Goal: Check status: Check status

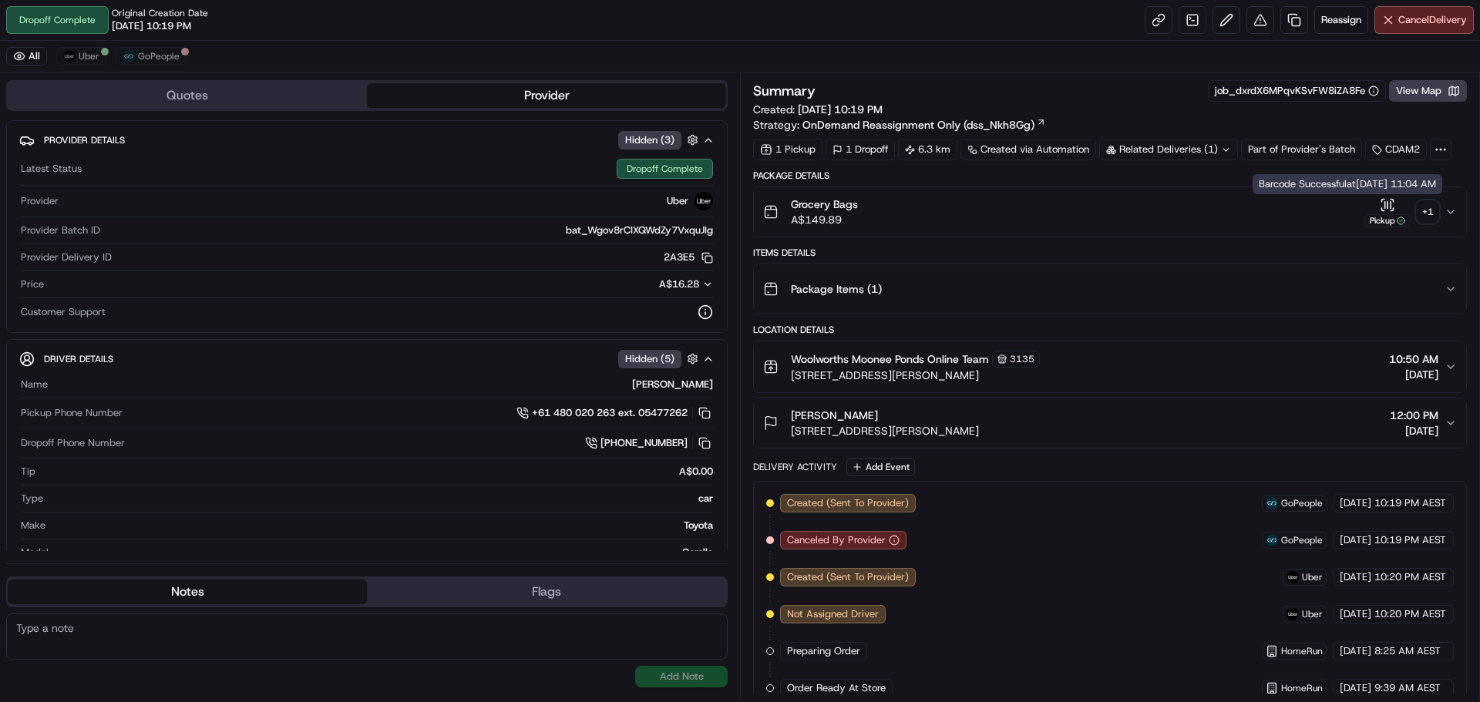
click at [1422, 214] on div "+ 1" at bounding box center [1428, 212] width 22 height 22
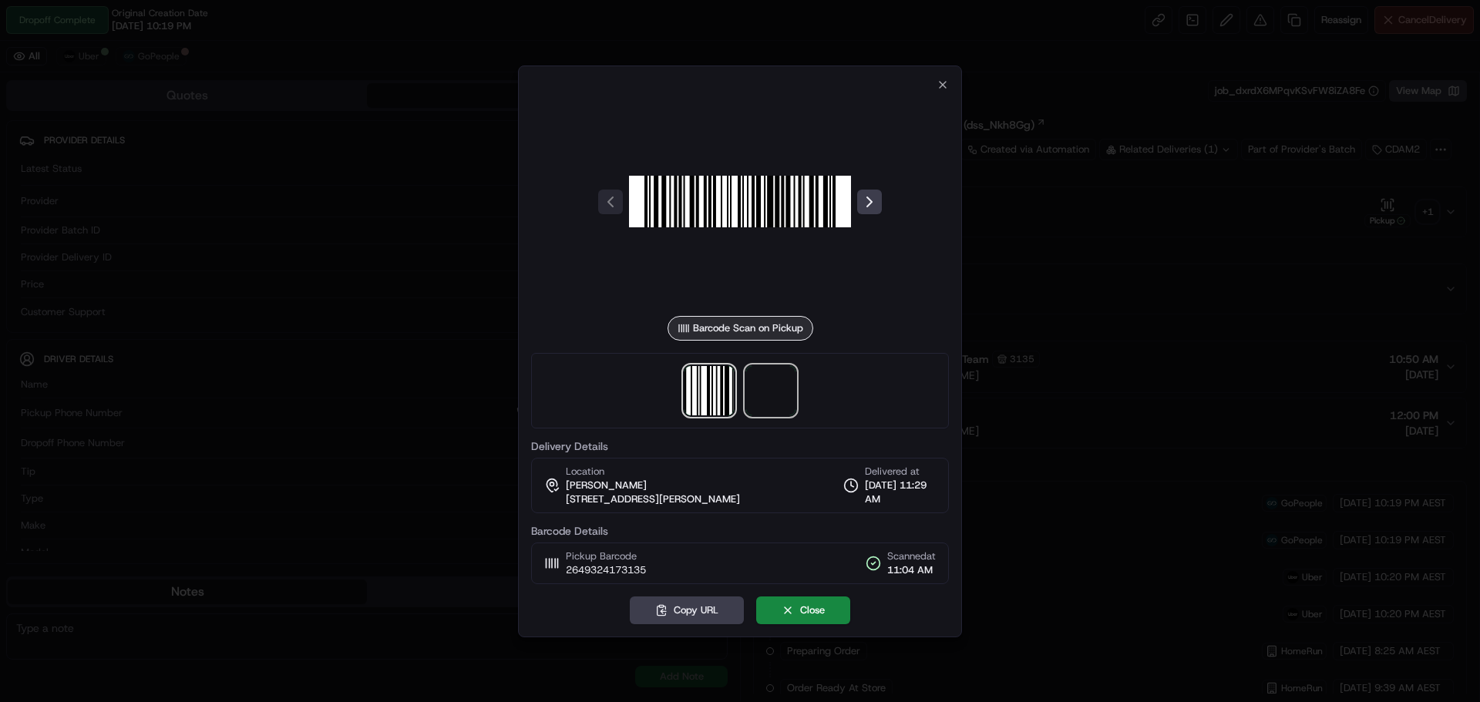
click at [779, 385] on span at bounding box center [770, 390] width 49 height 49
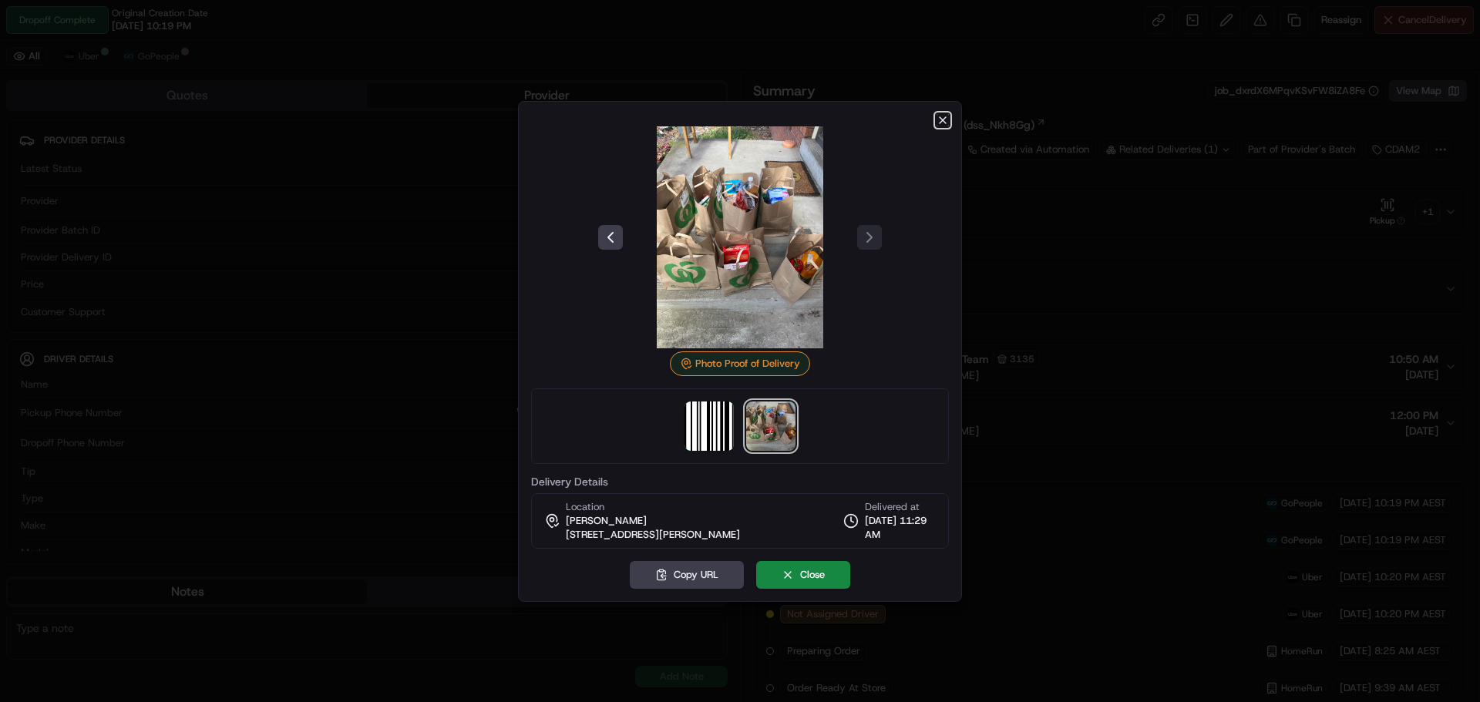
click at [942, 114] on icon "button" at bounding box center [943, 120] width 12 height 12
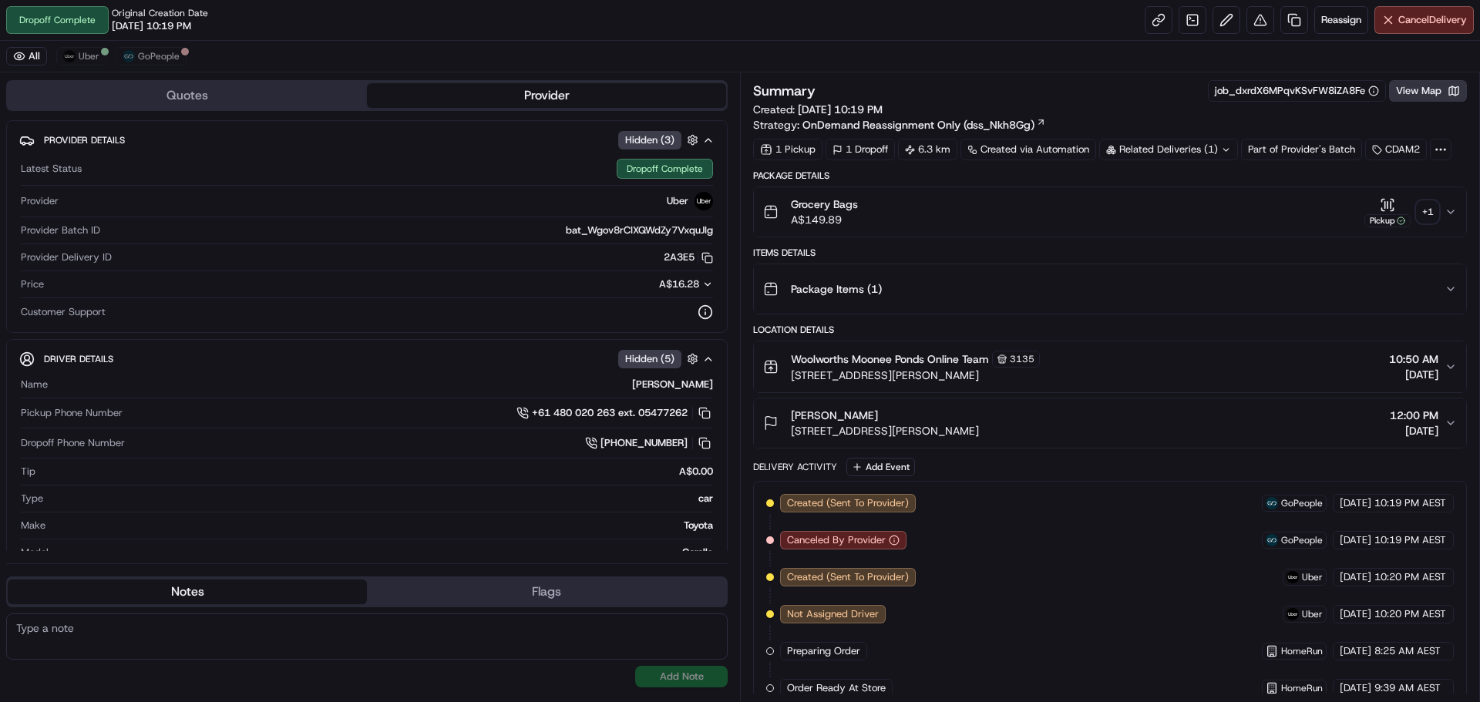
click at [1443, 97] on button "View Map" at bounding box center [1428, 91] width 78 height 22
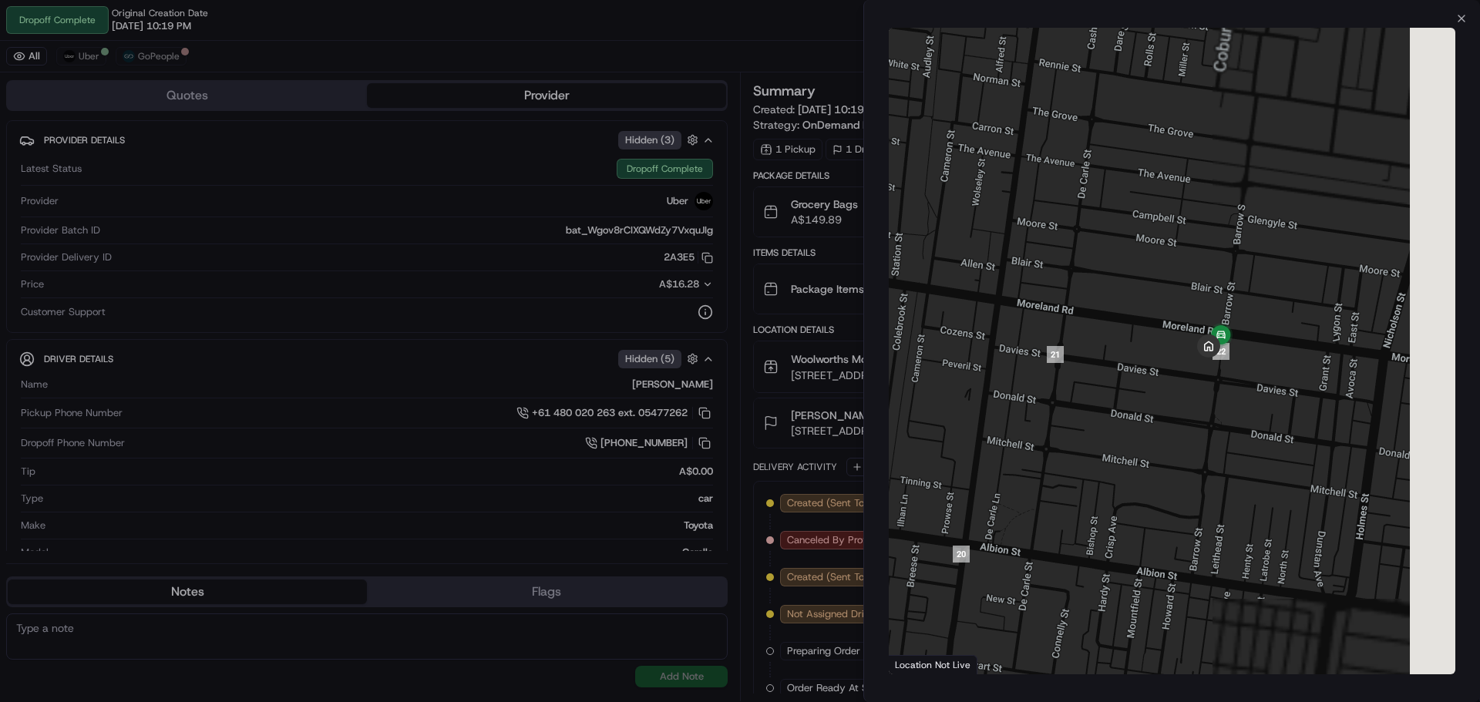
drag, startPoint x: 1382, startPoint y: 295, endPoint x: 1106, endPoint y: 397, distance: 293.7
click at [1106, 397] on div at bounding box center [1172, 351] width 567 height 647
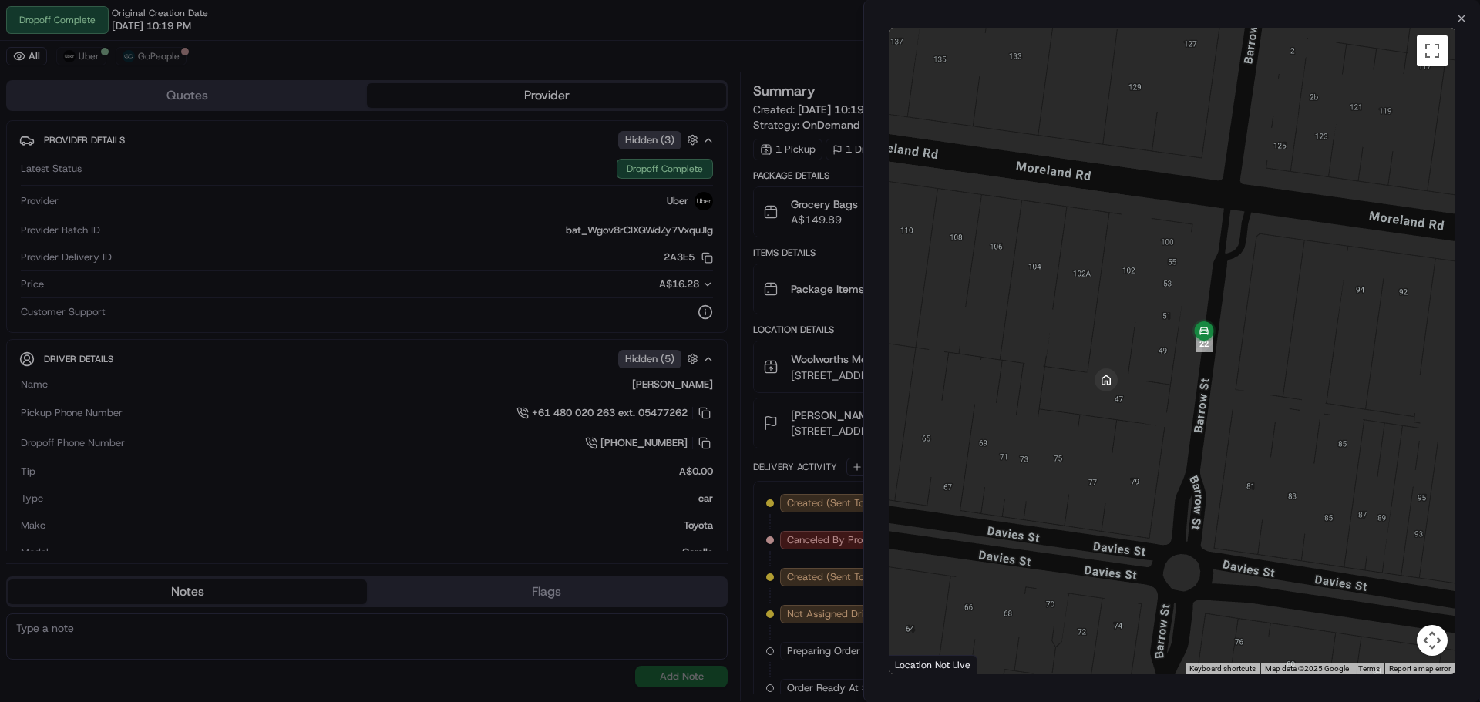
drag, startPoint x: 1122, startPoint y: 429, endPoint x: 1162, endPoint y: 402, distance: 47.9
click at [1162, 402] on div at bounding box center [1172, 351] width 567 height 647
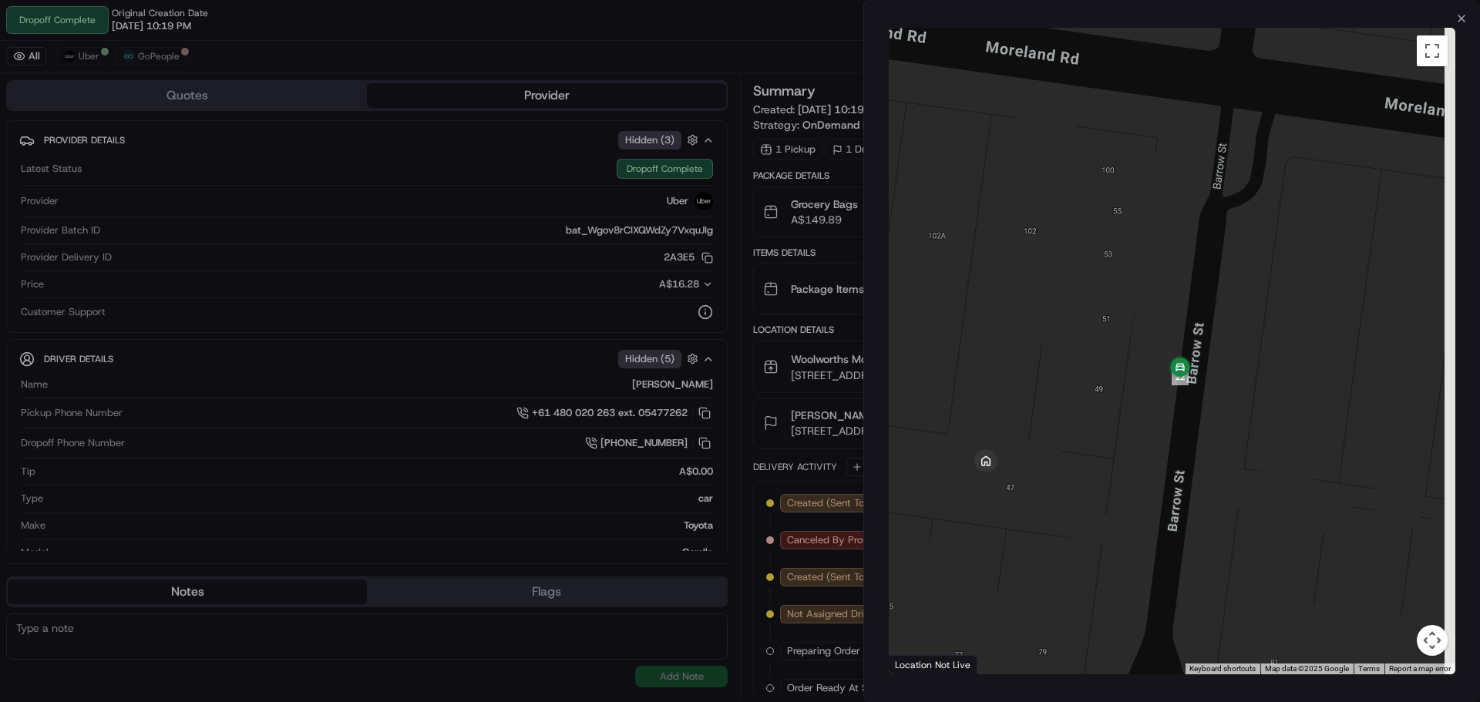
drag, startPoint x: 1268, startPoint y: 347, endPoint x: 1184, endPoint y: 457, distance: 138.2
click at [1184, 457] on div at bounding box center [1172, 351] width 567 height 647
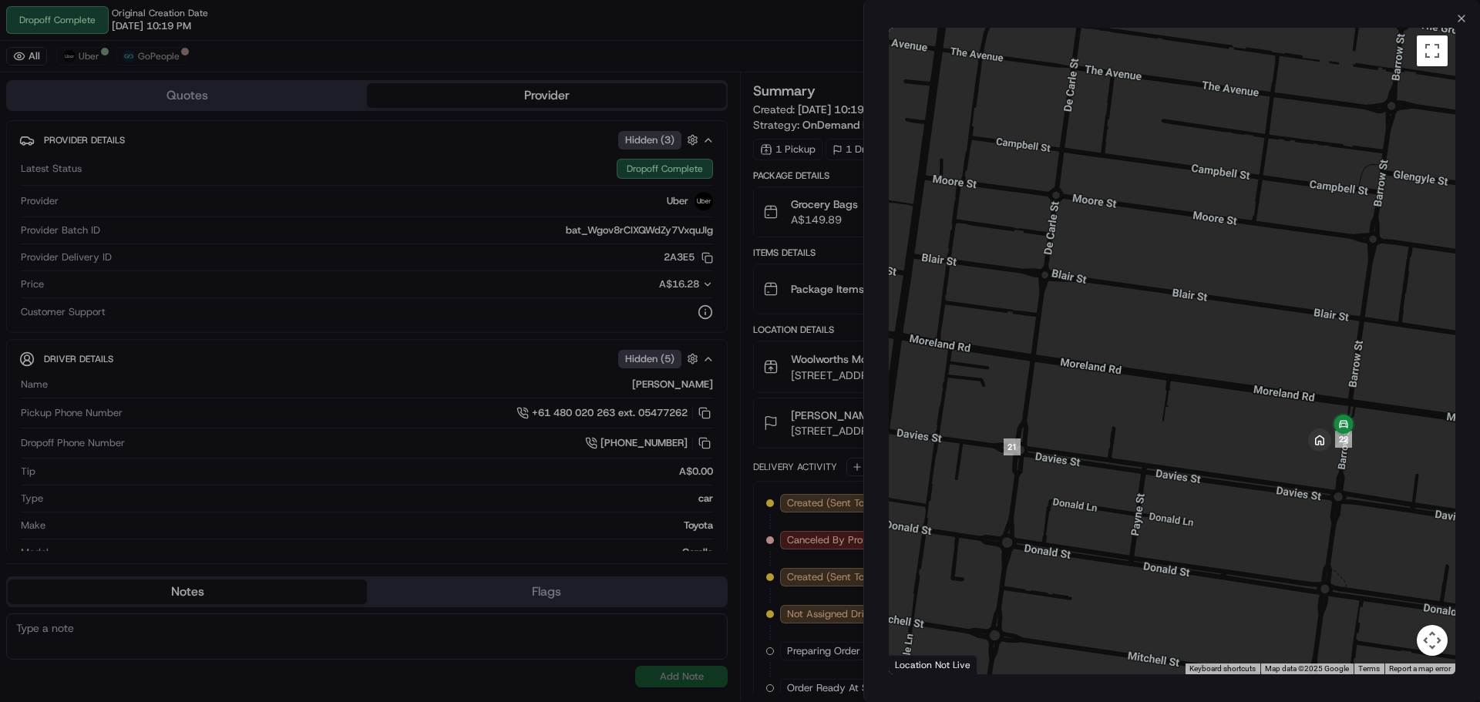
drag, startPoint x: 1236, startPoint y: 480, endPoint x: 1387, endPoint y: 471, distance: 151.4
click at [1387, 471] on div at bounding box center [1172, 351] width 567 height 647
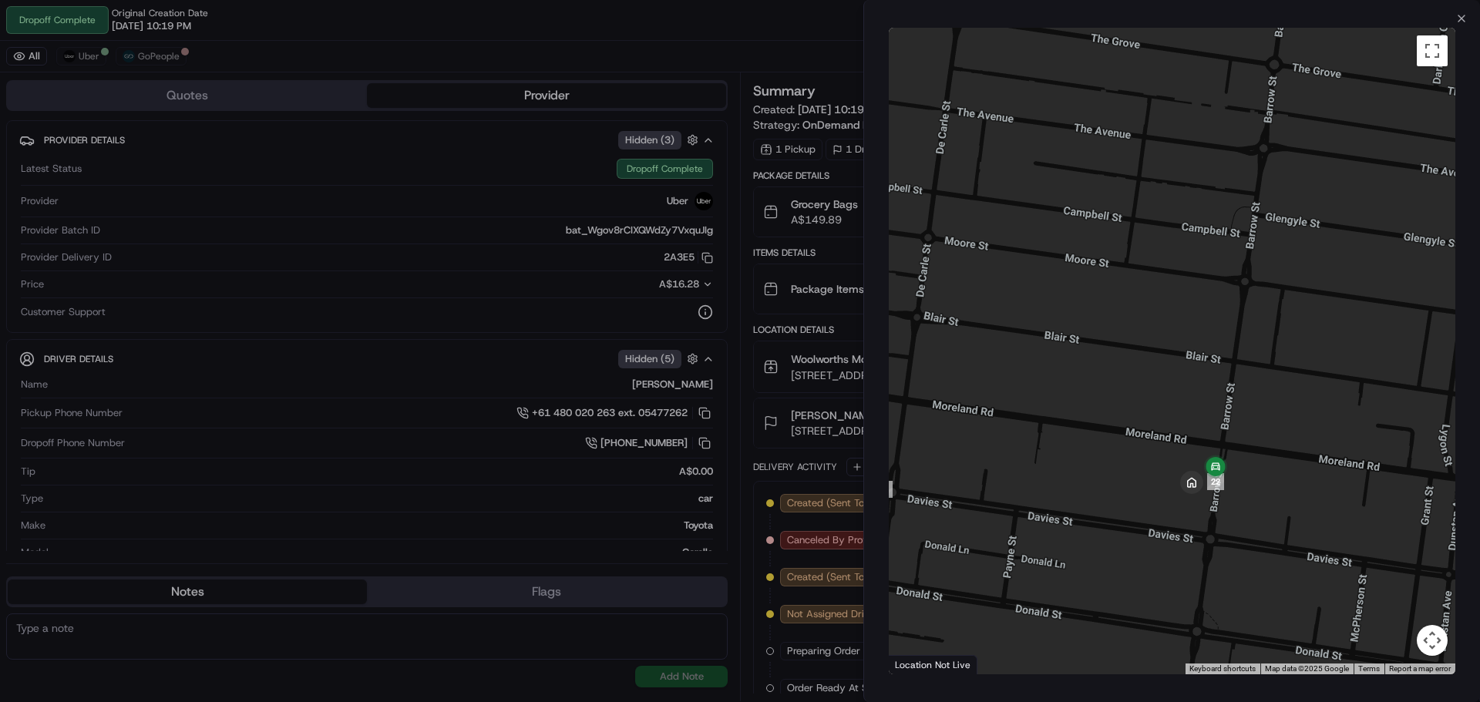
drag, startPoint x: 1387, startPoint y: 471, endPoint x: 1211, endPoint y: 527, distance: 185.3
click at [1211, 527] on div at bounding box center [1172, 351] width 567 height 647
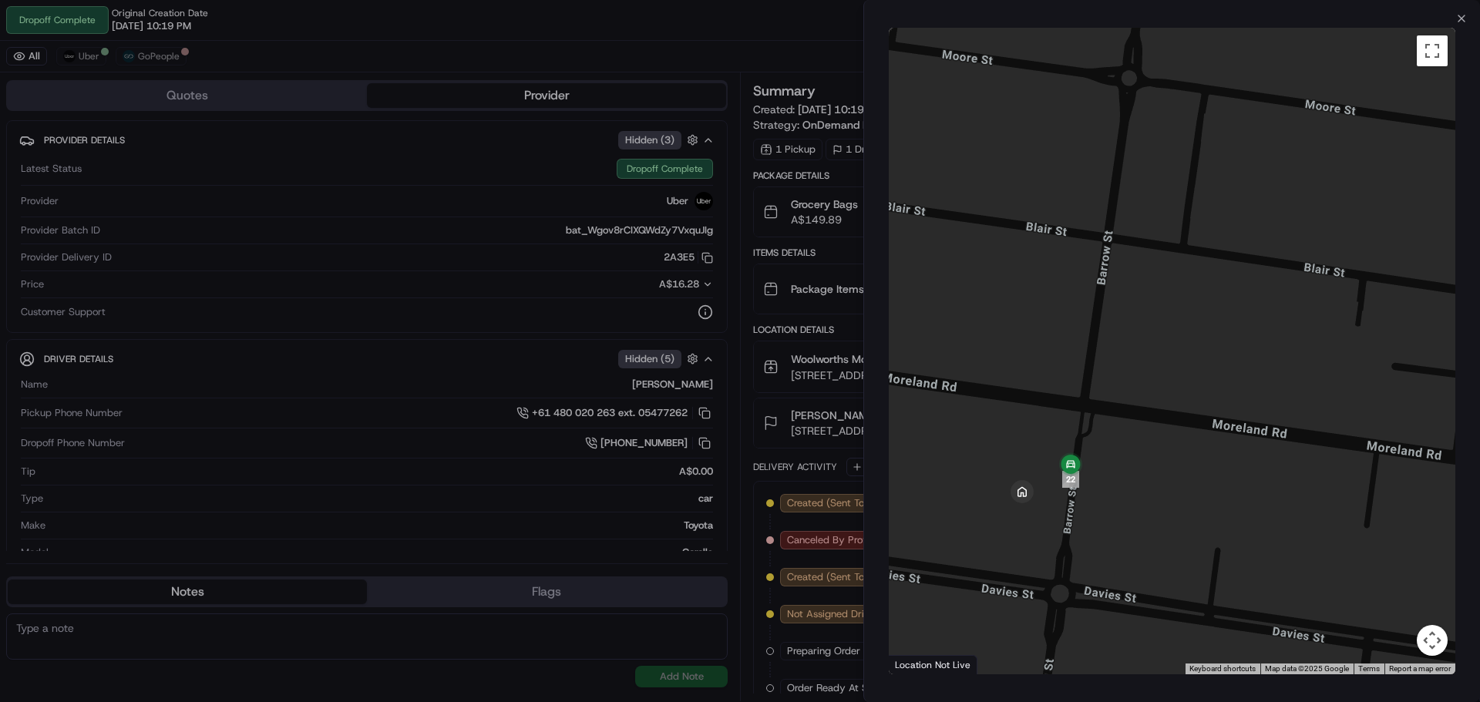
drag, startPoint x: 1216, startPoint y: 525, endPoint x: 1296, endPoint y: 508, distance: 82.0
click at [1296, 508] on div at bounding box center [1172, 351] width 567 height 647
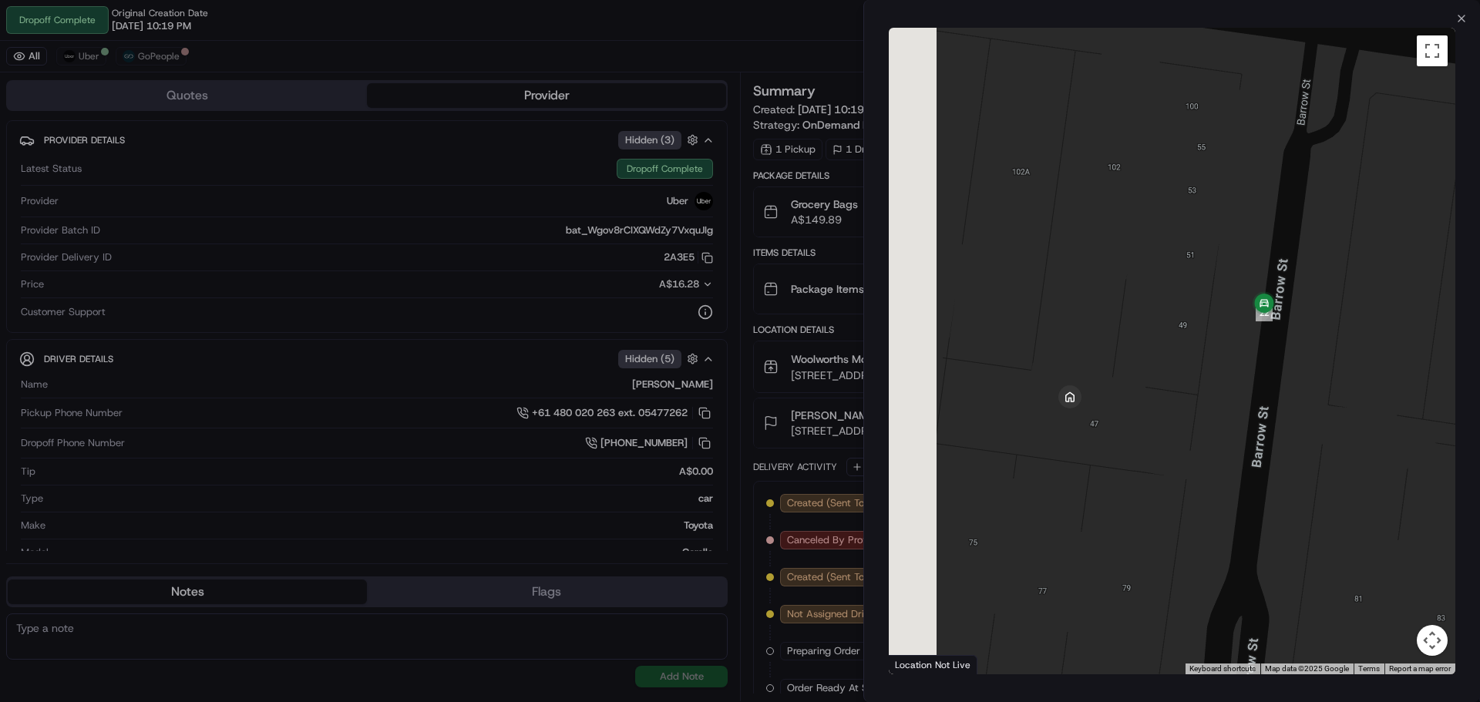
drag, startPoint x: 1060, startPoint y: 493, endPoint x: 1315, endPoint y: 459, distance: 256.7
click at [1315, 459] on div at bounding box center [1172, 351] width 567 height 647
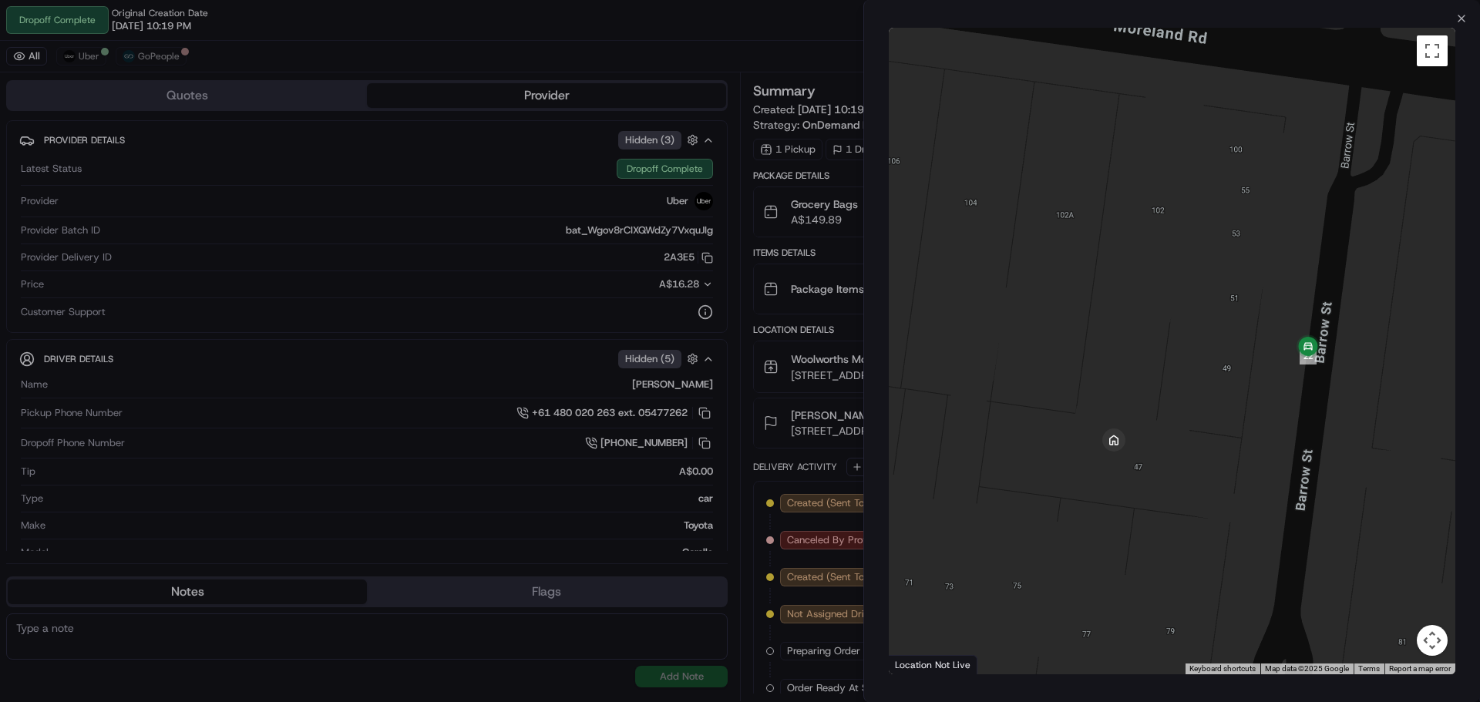
drag, startPoint x: 1274, startPoint y: 433, endPoint x: 1238, endPoint y: 490, distance: 67.2
click at [1238, 490] on div at bounding box center [1172, 351] width 567 height 647
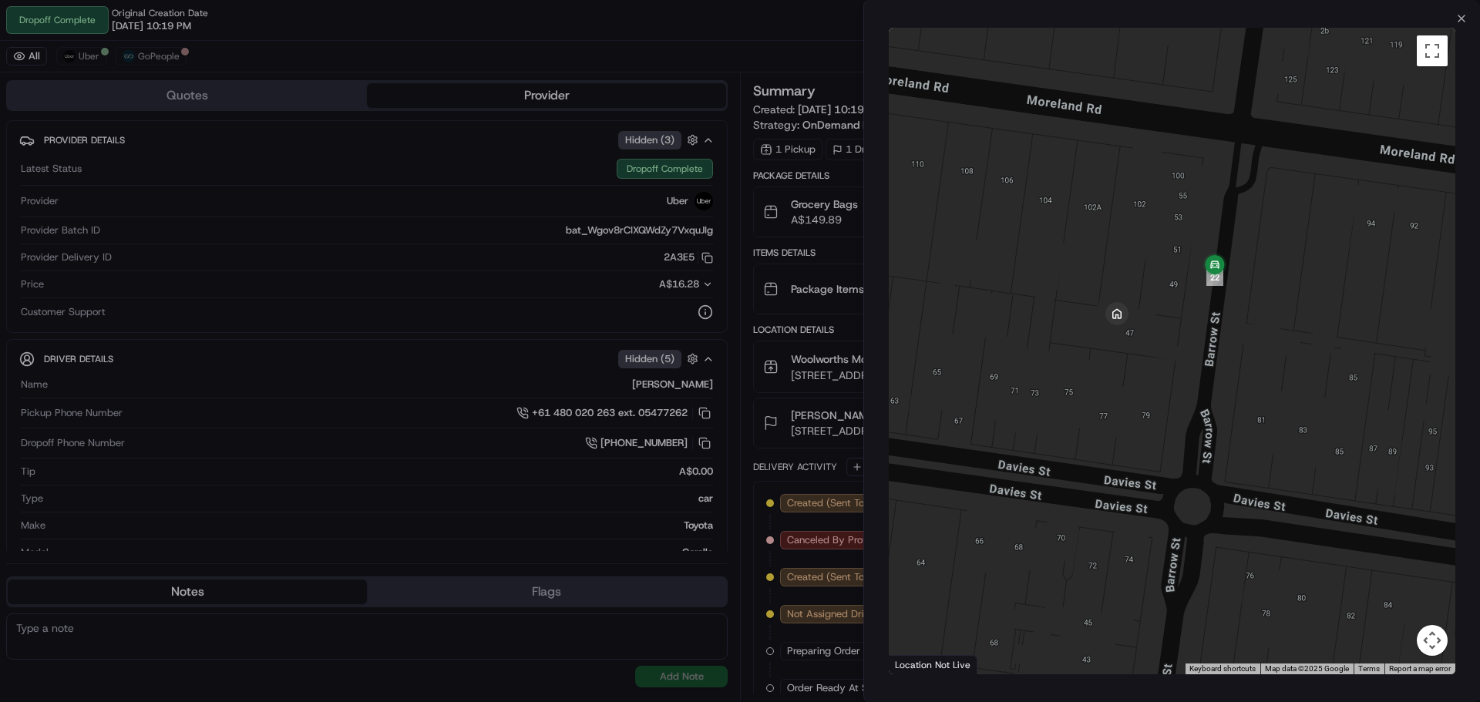
drag, startPoint x: 1277, startPoint y: 520, endPoint x: 1222, endPoint y: 363, distance: 165.8
click at [1222, 363] on div at bounding box center [1172, 351] width 567 height 647
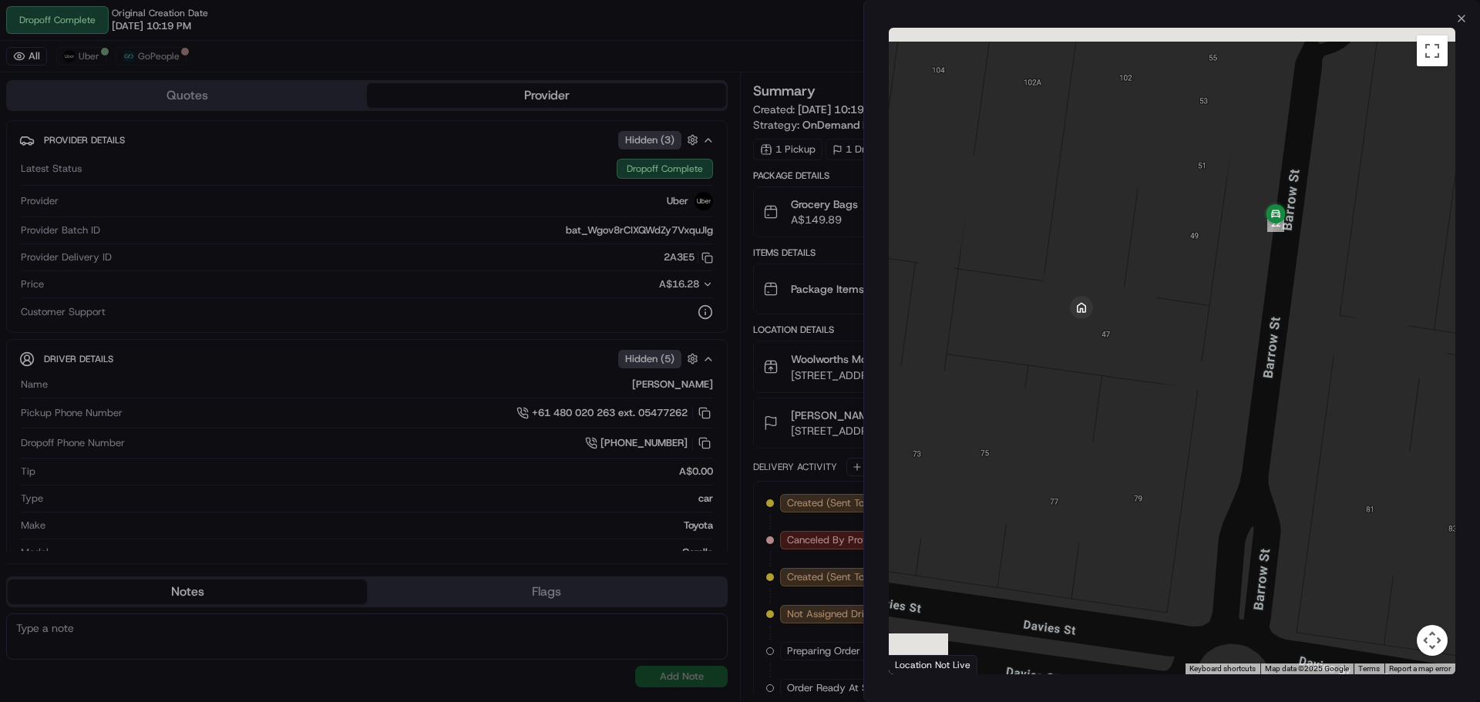
drag, startPoint x: 1102, startPoint y: 241, endPoint x: 1280, endPoint y: 476, distance: 295.0
click at [1280, 476] on div at bounding box center [1172, 351] width 567 height 647
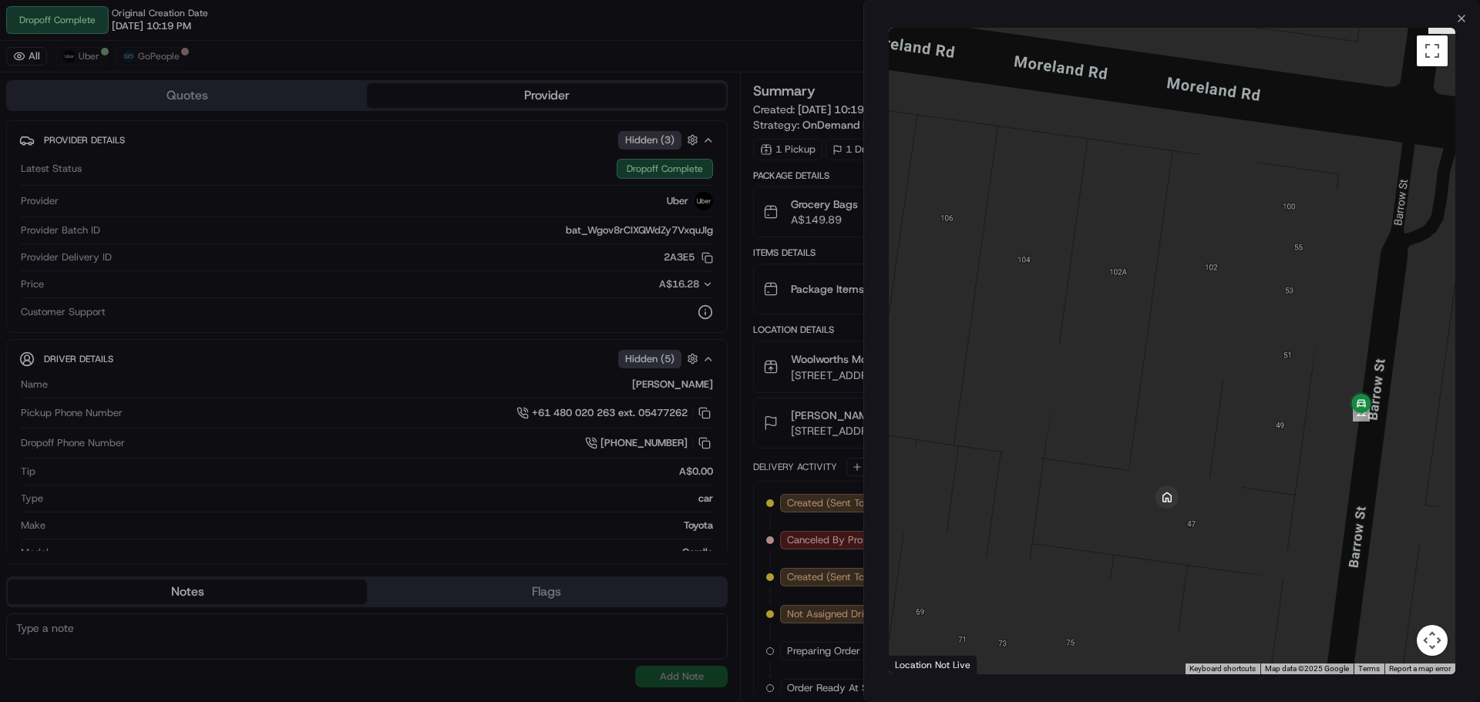
drag, startPoint x: 1249, startPoint y: 466, endPoint x: 1211, endPoint y: 472, distance: 38.2
click at [1211, 472] on div at bounding box center [1172, 351] width 567 height 647
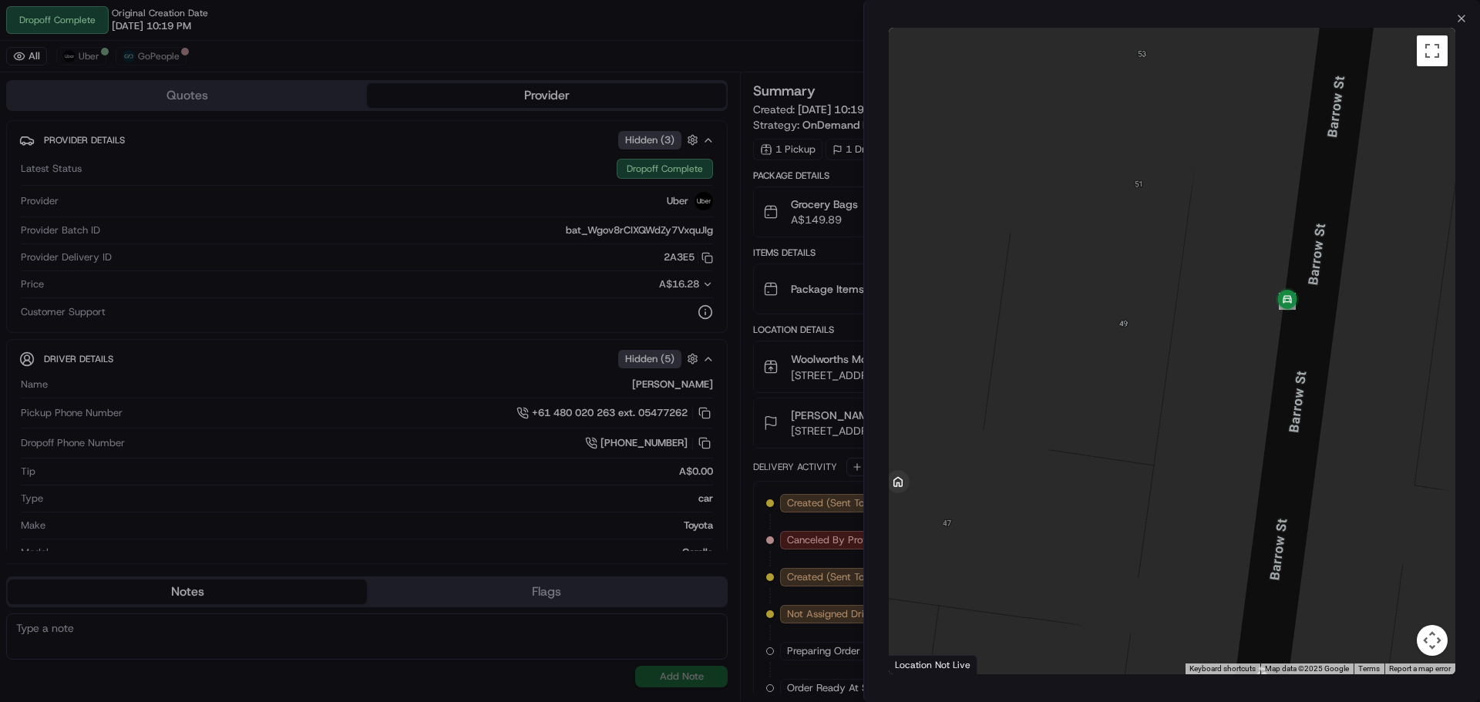
drag, startPoint x: 1160, startPoint y: 413, endPoint x: 1295, endPoint y: 497, distance: 158.6
click at [1295, 497] on div at bounding box center [1172, 351] width 567 height 647
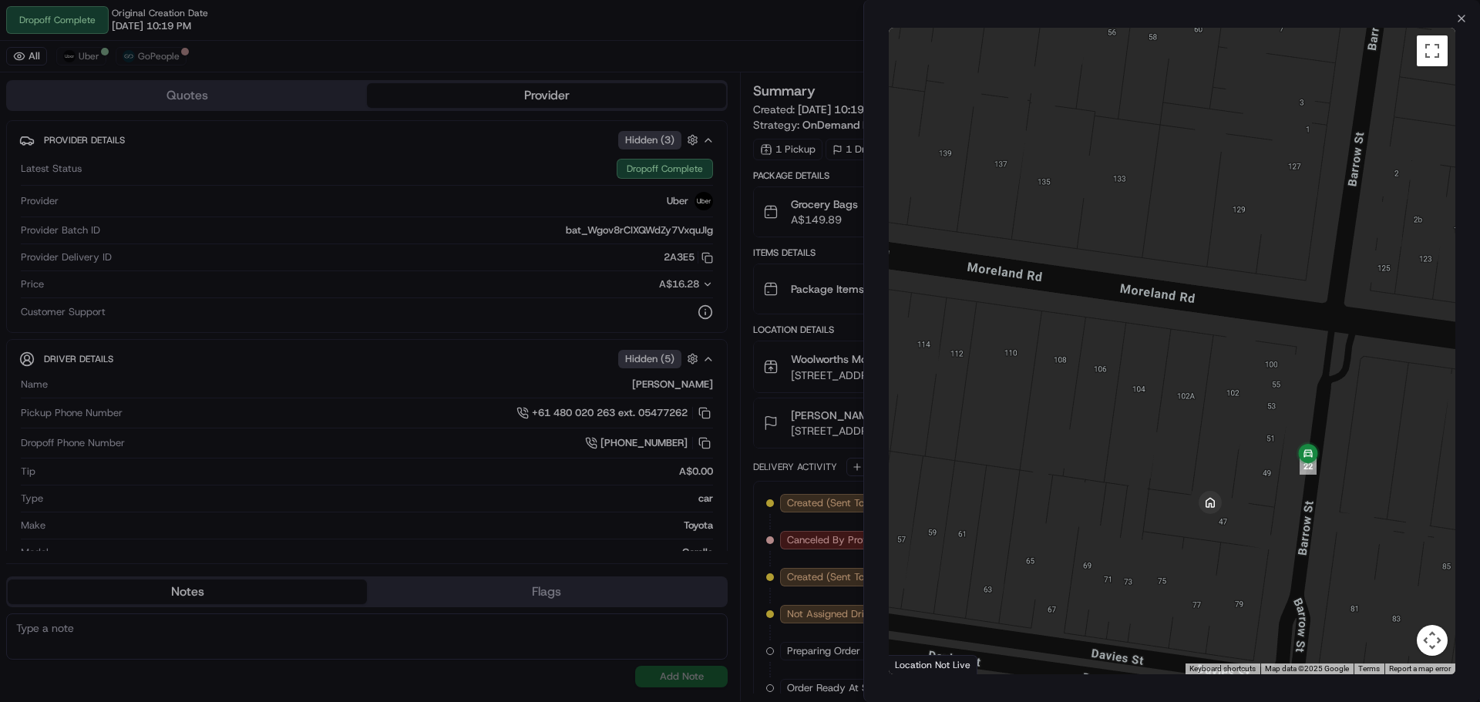
drag, startPoint x: 1300, startPoint y: 503, endPoint x: 1236, endPoint y: 503, distance: 64.0
click at [1236, 503] on div at bounding box center [1172, 351] width 567 height 647
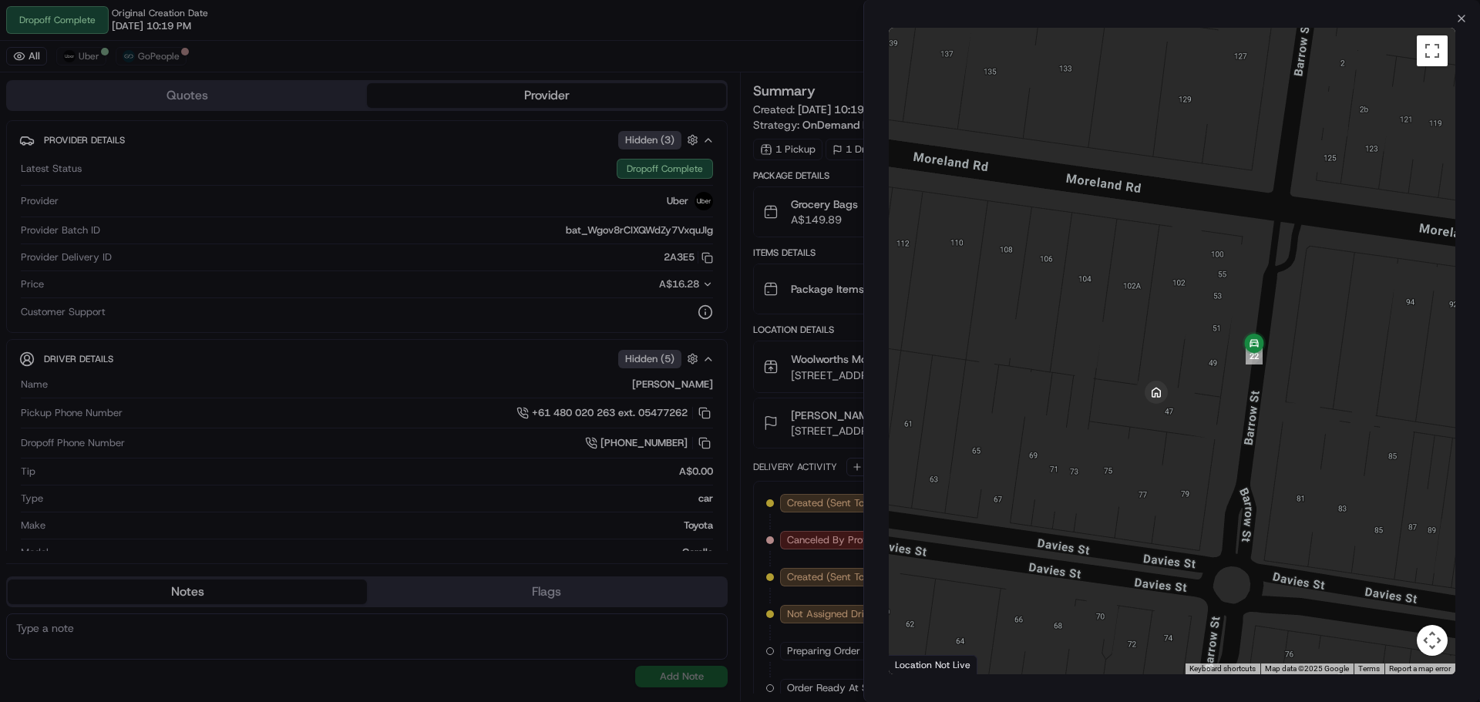
drag, startPoint x: 1215, startPoint y: 527, endPoint x: 1221, endPoint y: 414, distance: 113.5
click at [1221, 414] on div at bounding box center [1172, 351] width 567 height 647
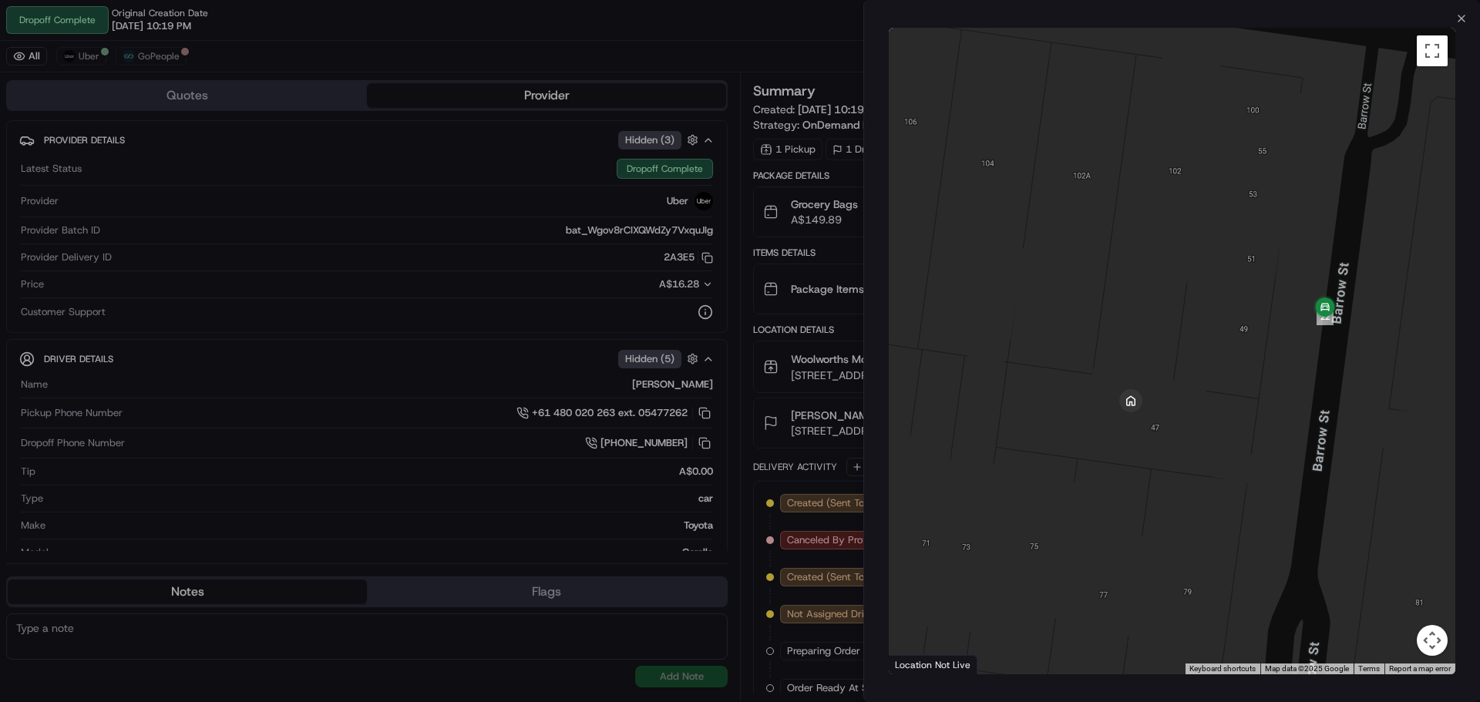
drag, startPoint x: 1151, startPoint y: 370, endPoint x: 1201, endPoint y: 456, distance: 98.8
click at [1201, 456] on div at bounding box center [1172, 351] width 567 height 647
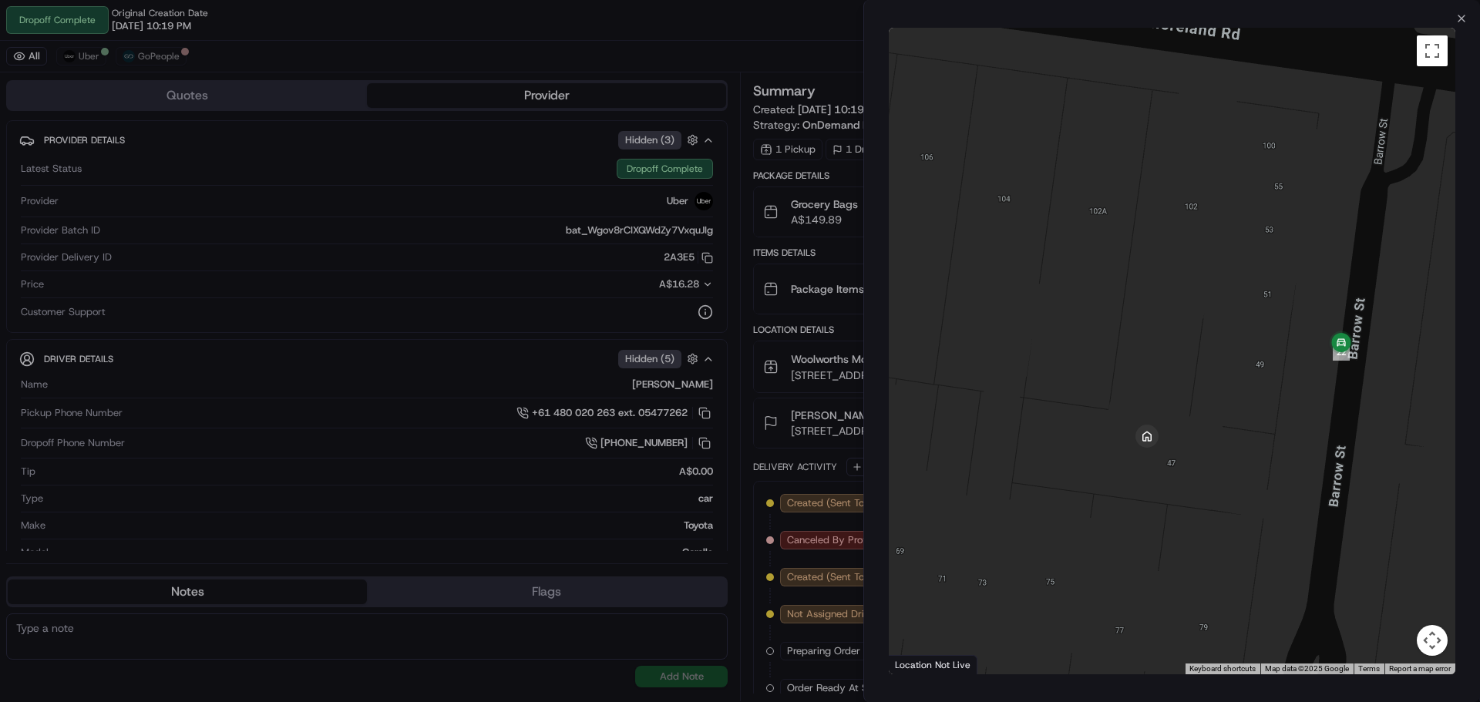
click at [769, 28] on div at bounding box center [740, 351] width 1480 height 702
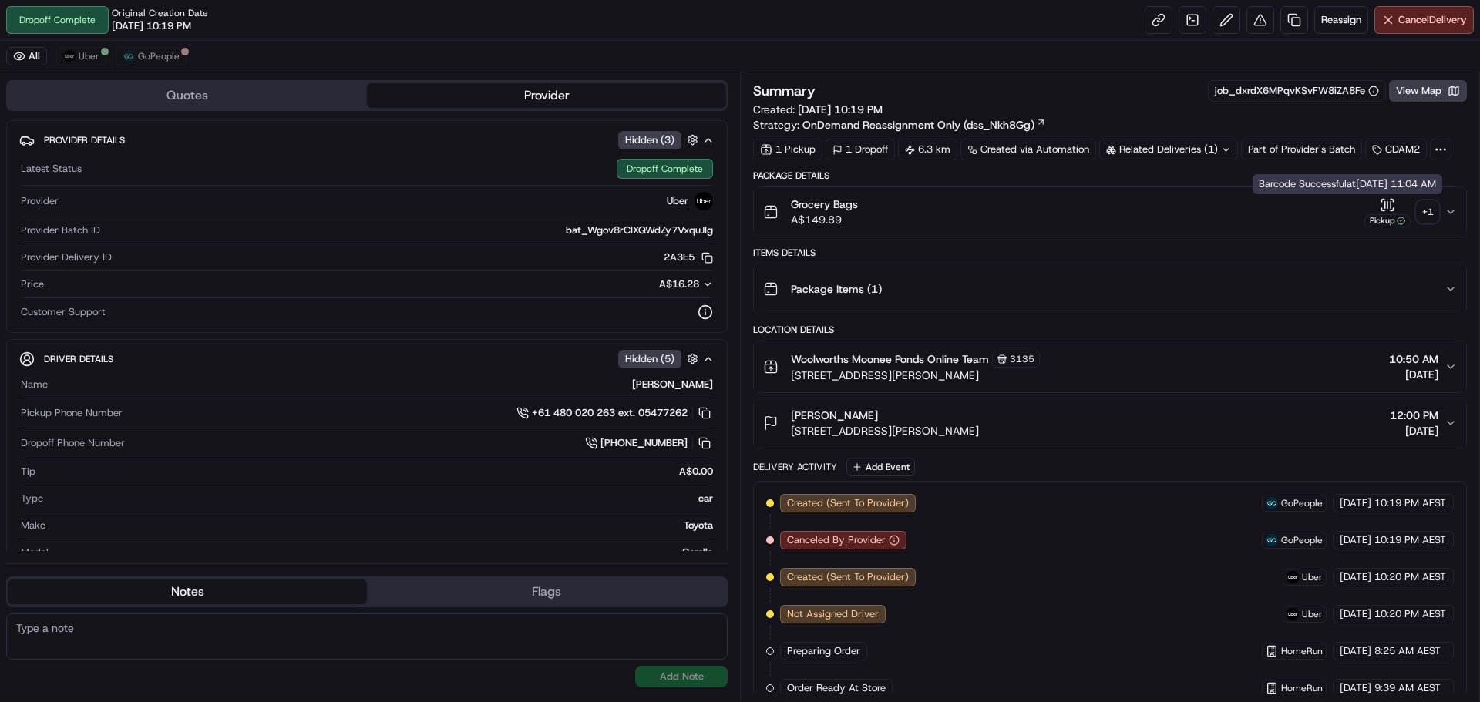
click at [1426, 209] on div "+ 1" at bounding box center [1428, 212] width 22 height 22
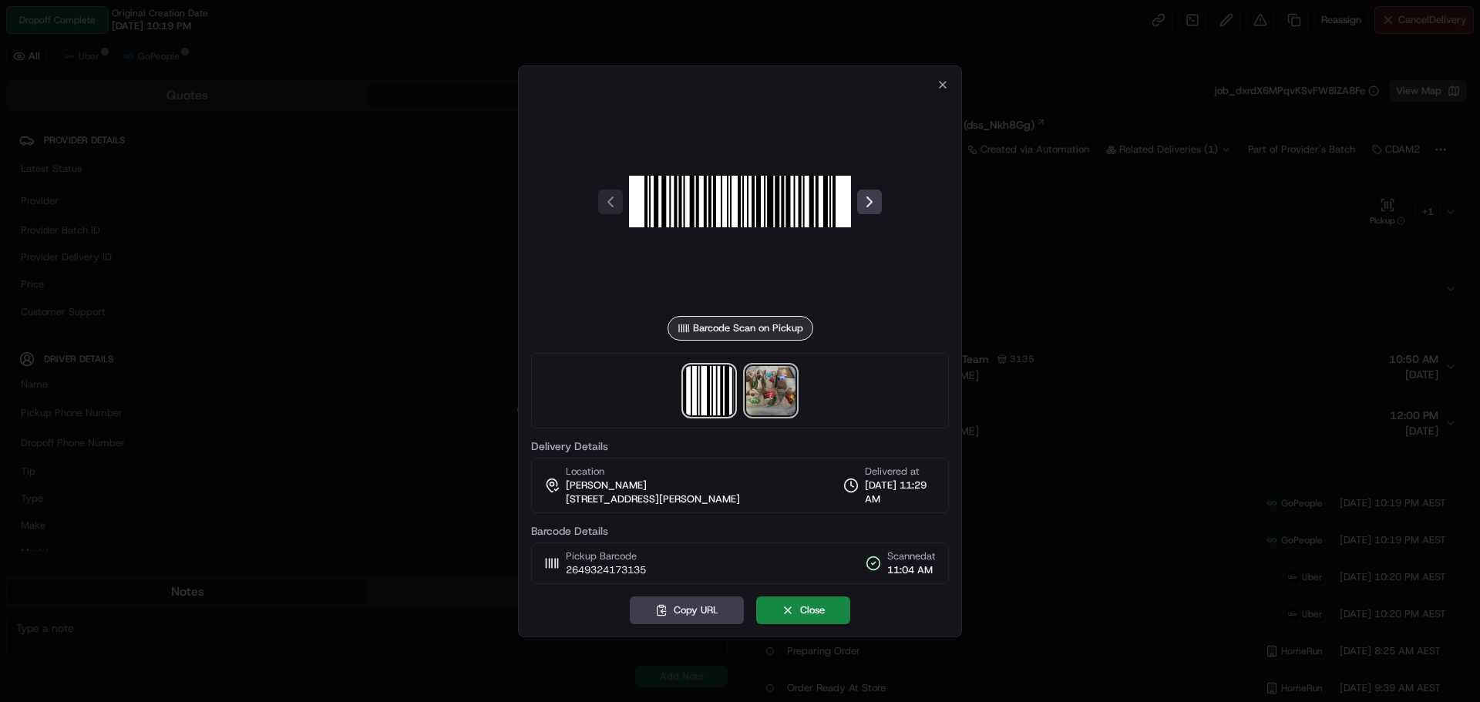
click at [767, 381] on img at bounding box center [770, 390] width 49 height 49
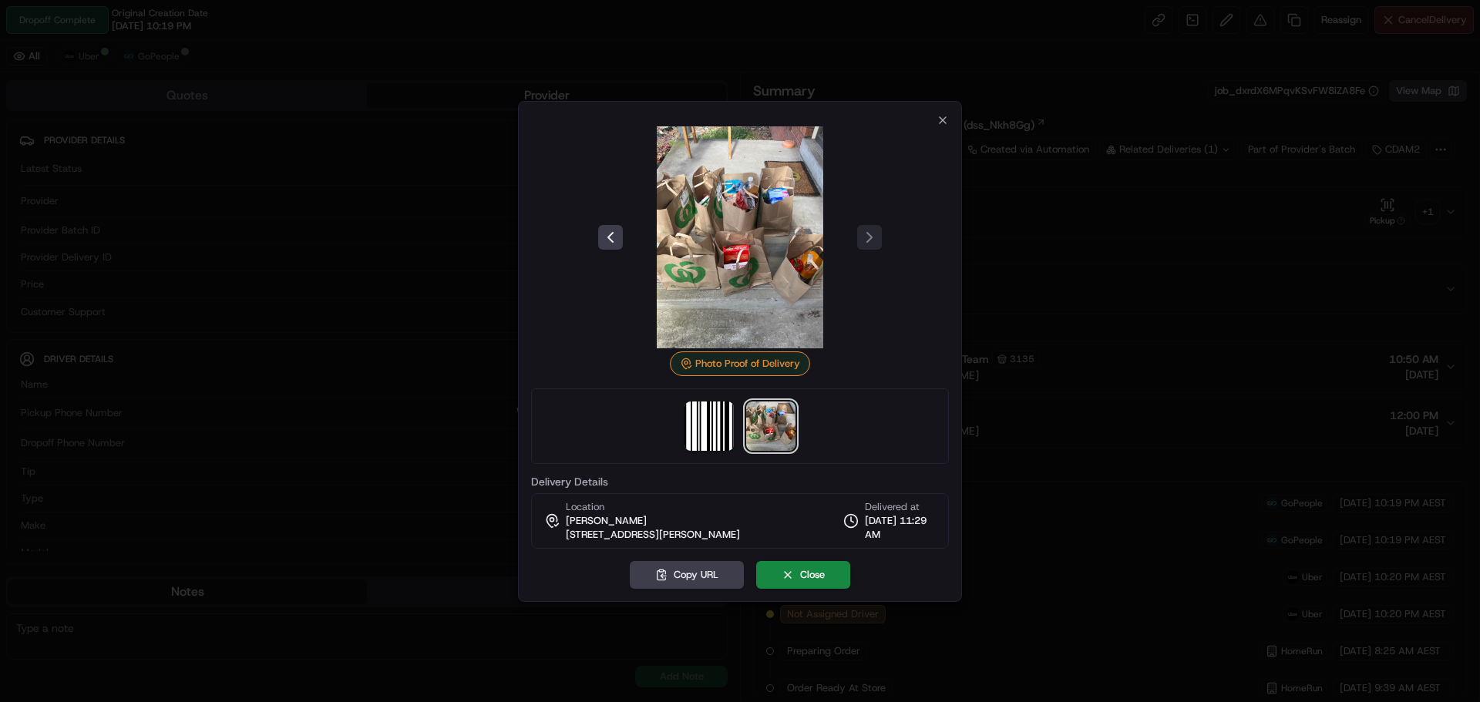
click at [1176, 352] on div at bounding box center [740, 351] width 1480 height 702
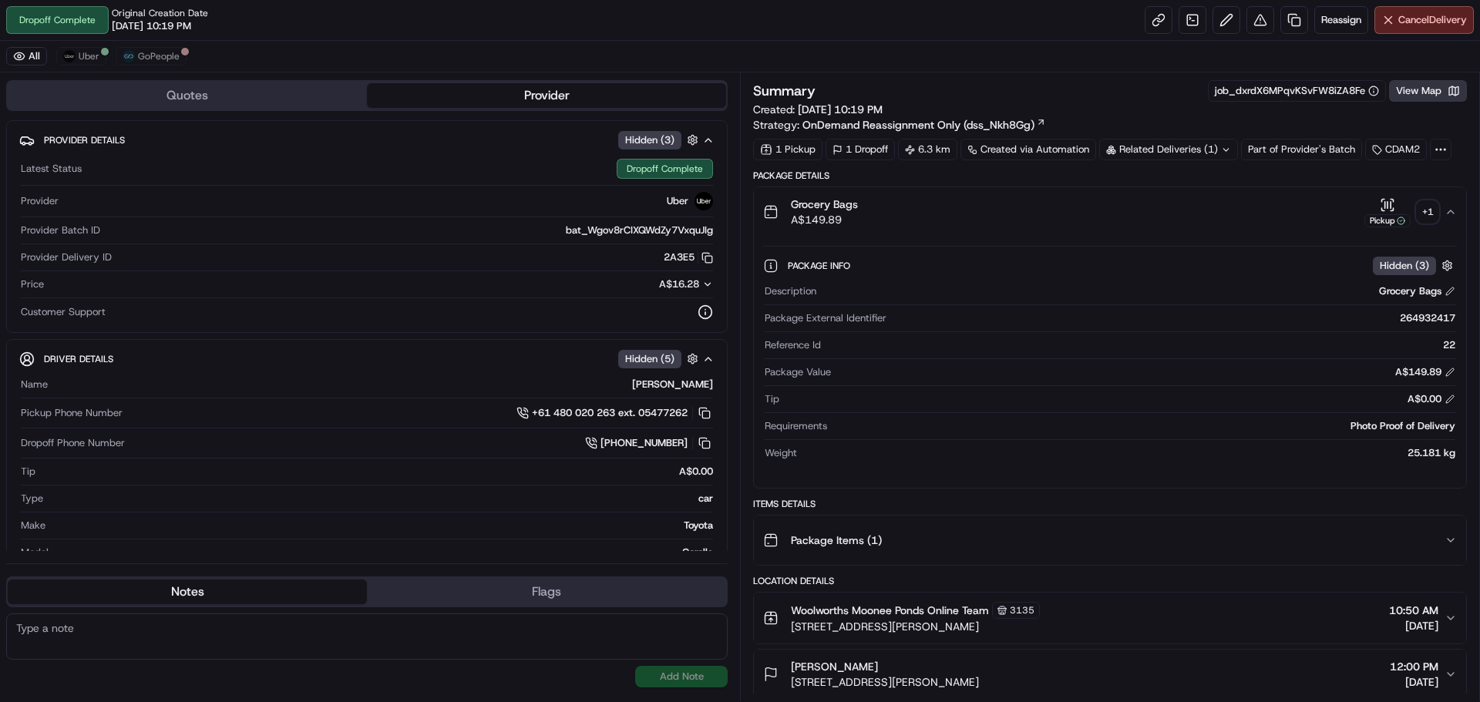
click at [1432, 85] on button "View Map" at bounding box center [1428, 91] width 78 height 22
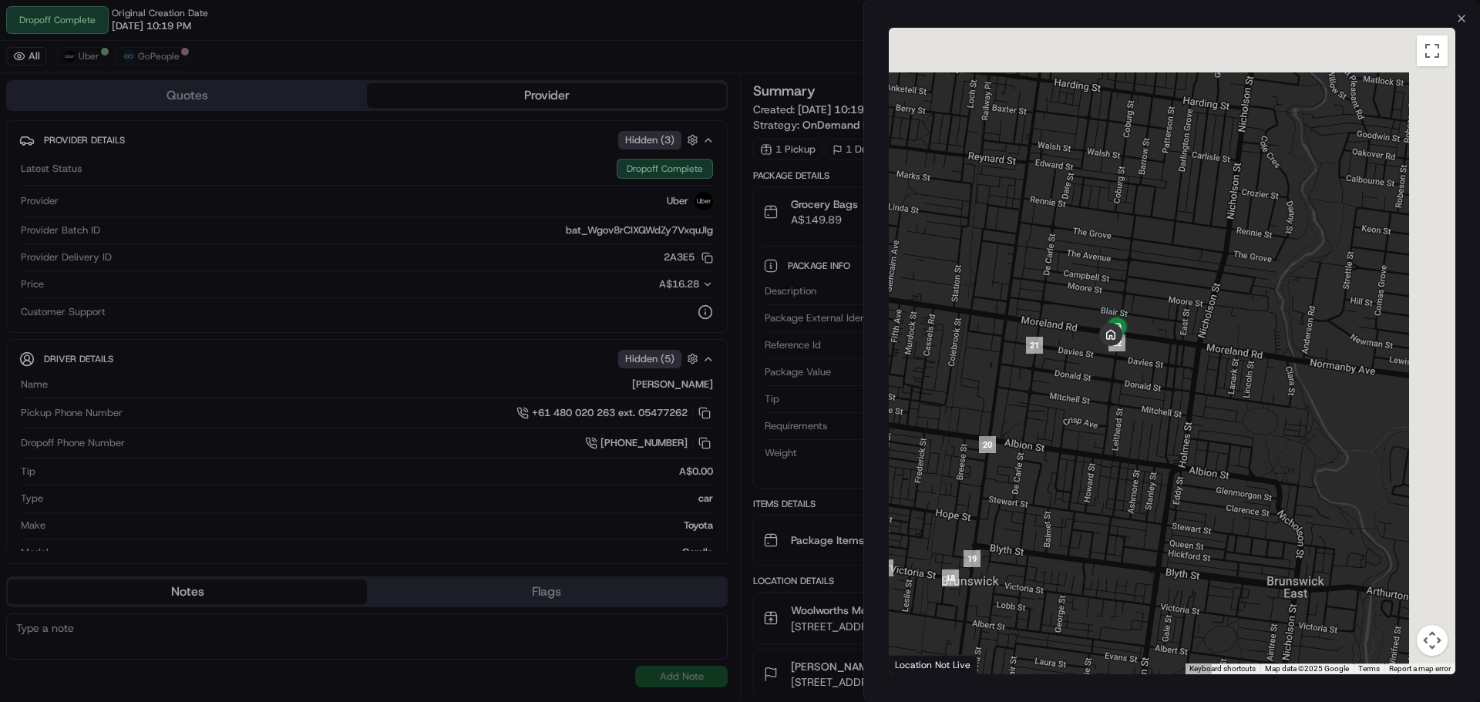
drag, startPoint x: 1401, startPoint y: 295, endPoint x: 1078, endPoint y: 396, distance: 338.5
click at [1005, 471] on div at bounding box center [1172, 351] width 567 height 647
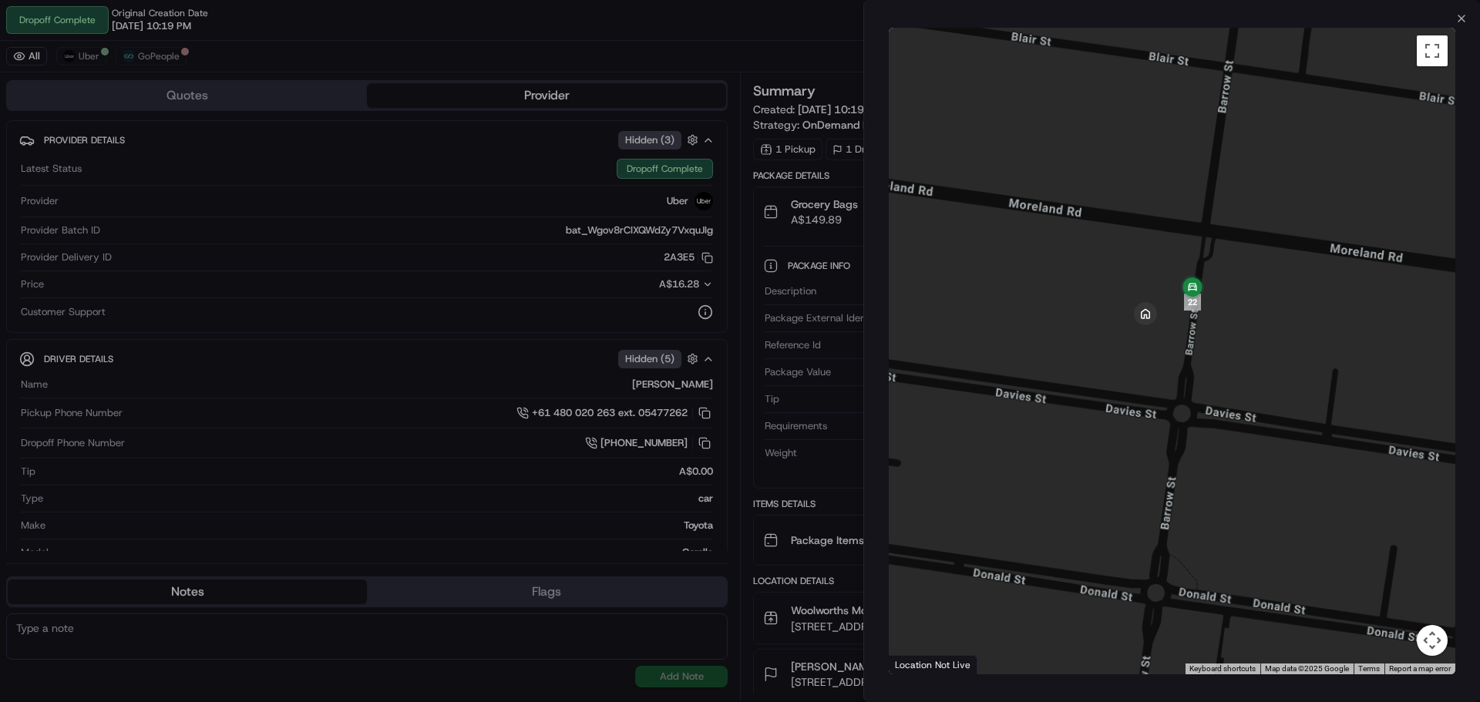
drag, startPoint x: 1222, startPoint y: 254, endPoint x: 1195, endPoint y: 425, distance: 173.3
click at [1195, 425] on div at bounding box center [1172, 351] width 567 height 647
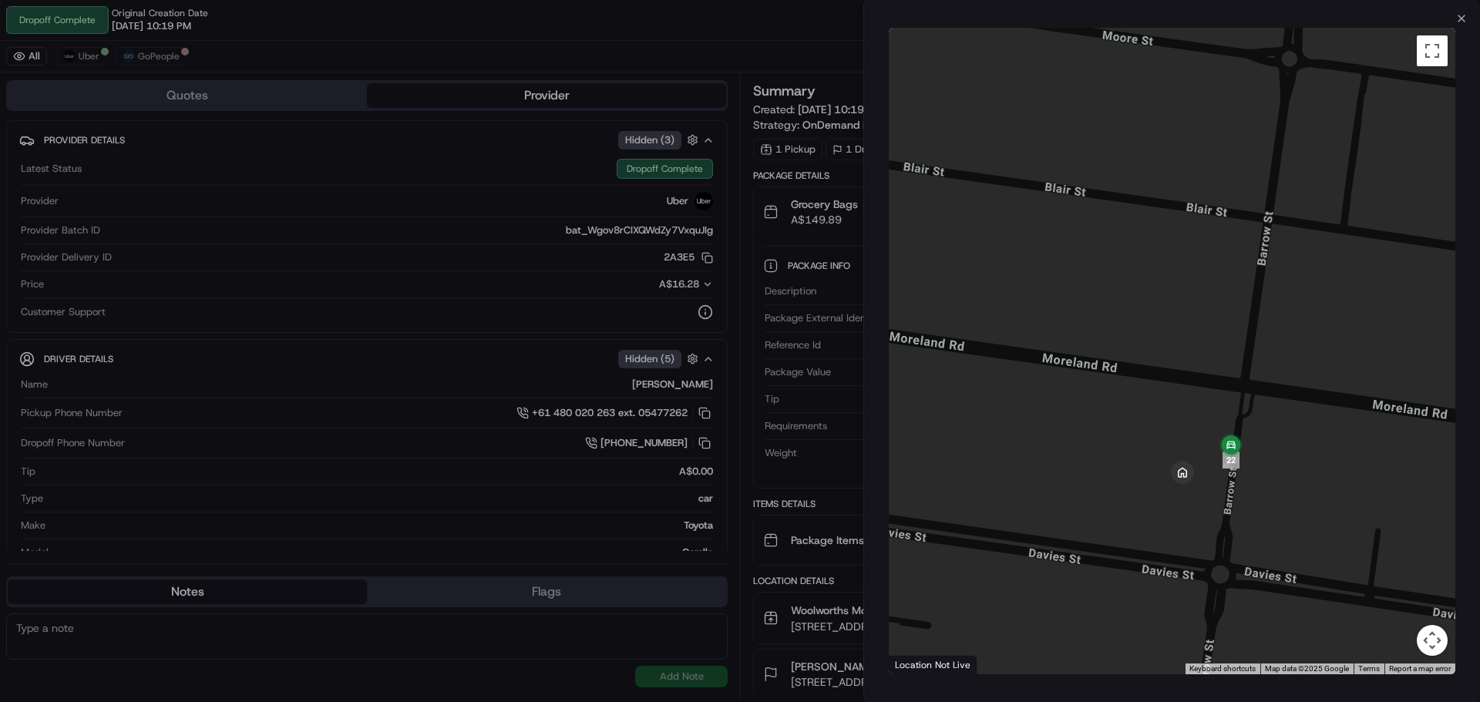
click at [753, 22] on div at bounding box center [740, 351] width 1480 height 702
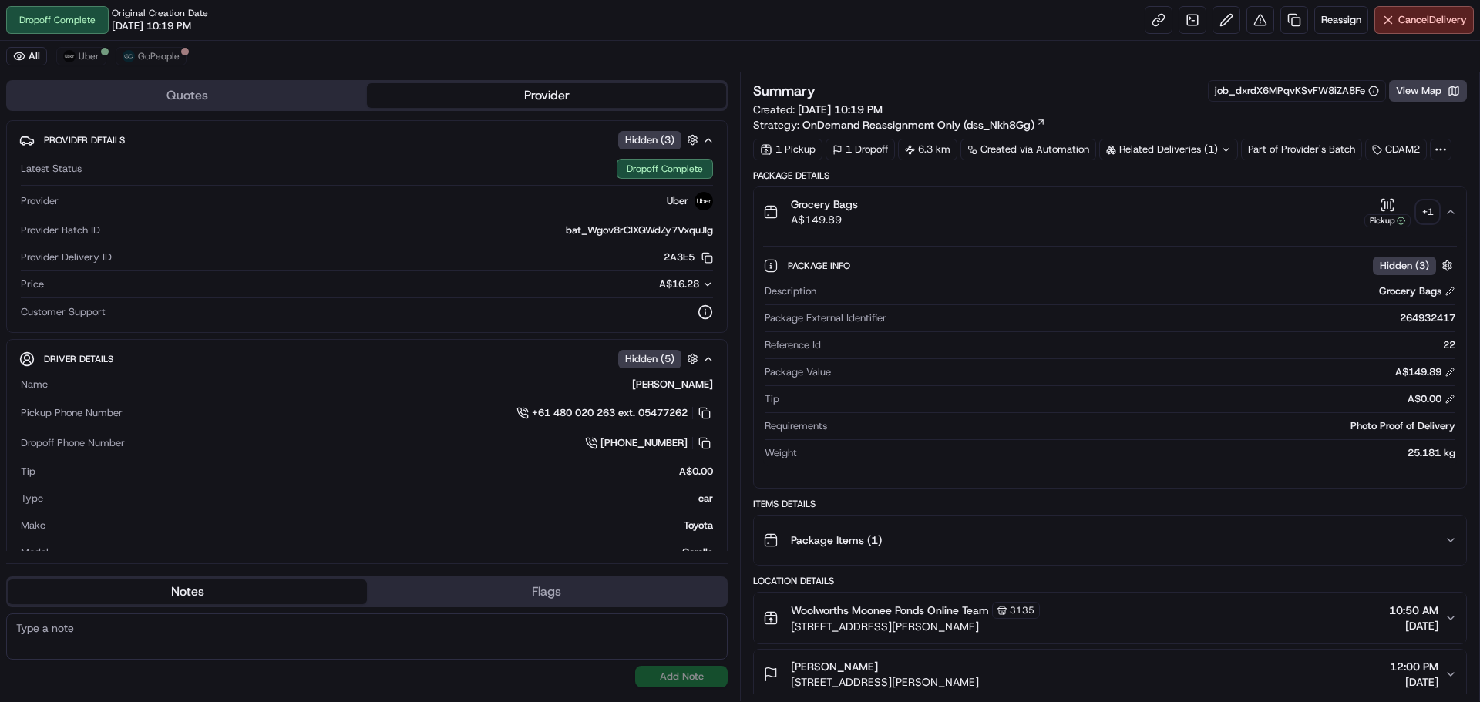
click at [1428, 212] on div "+ 1" at bounding box center [1428, 212] width 22 height 22
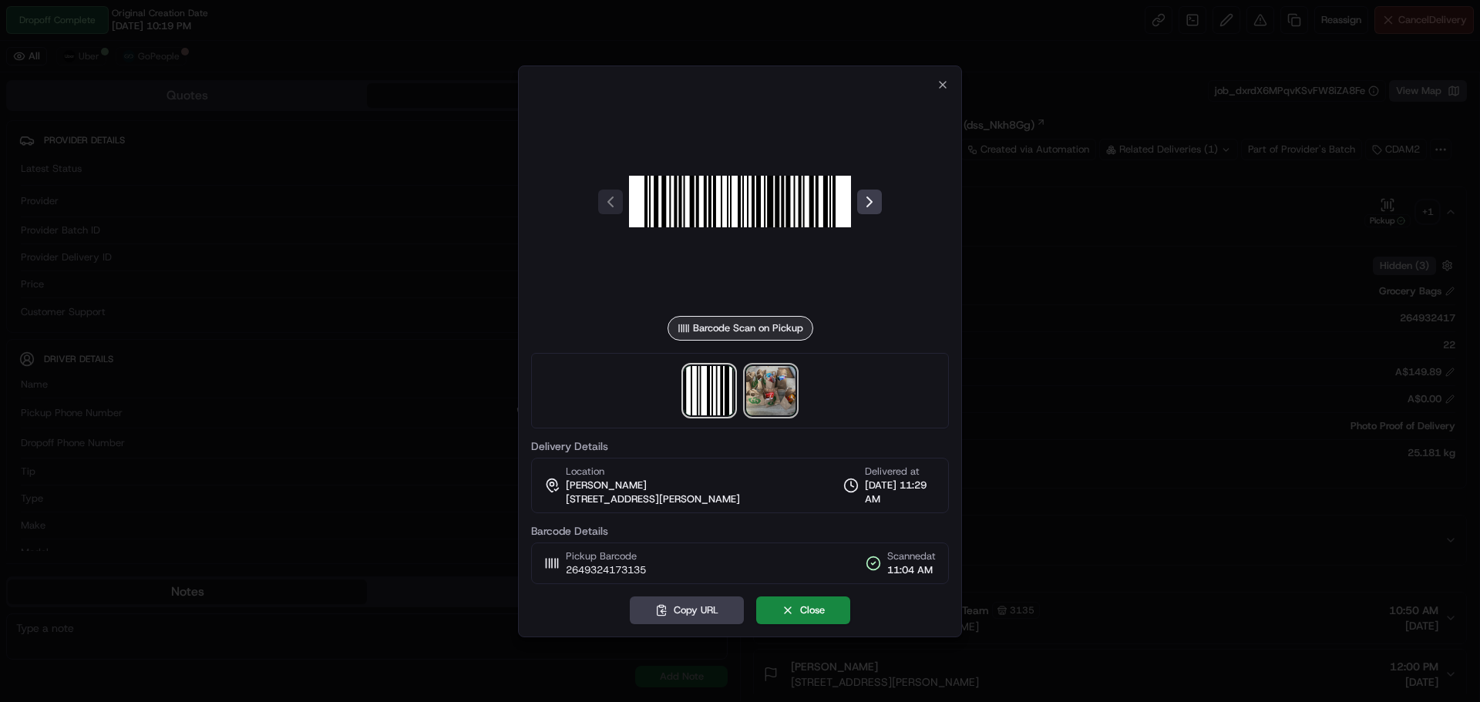
click at [782, 402] on img at bounding box center [770, 390] width 49 height 49
